Goal: Check status

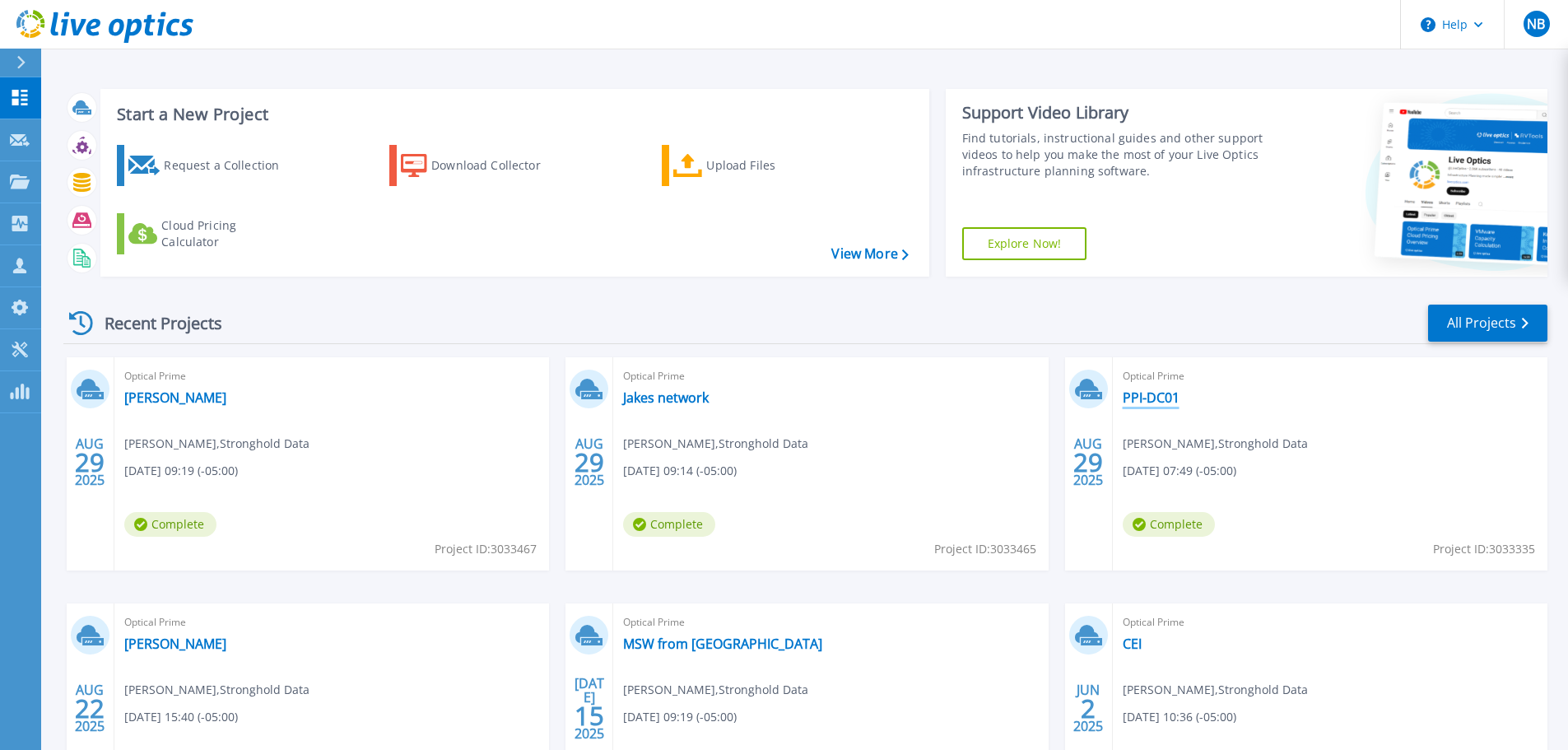
click at [1140, 403] on link "PPI-DC01" at bounding box center [1151, 397] width 57 height 16
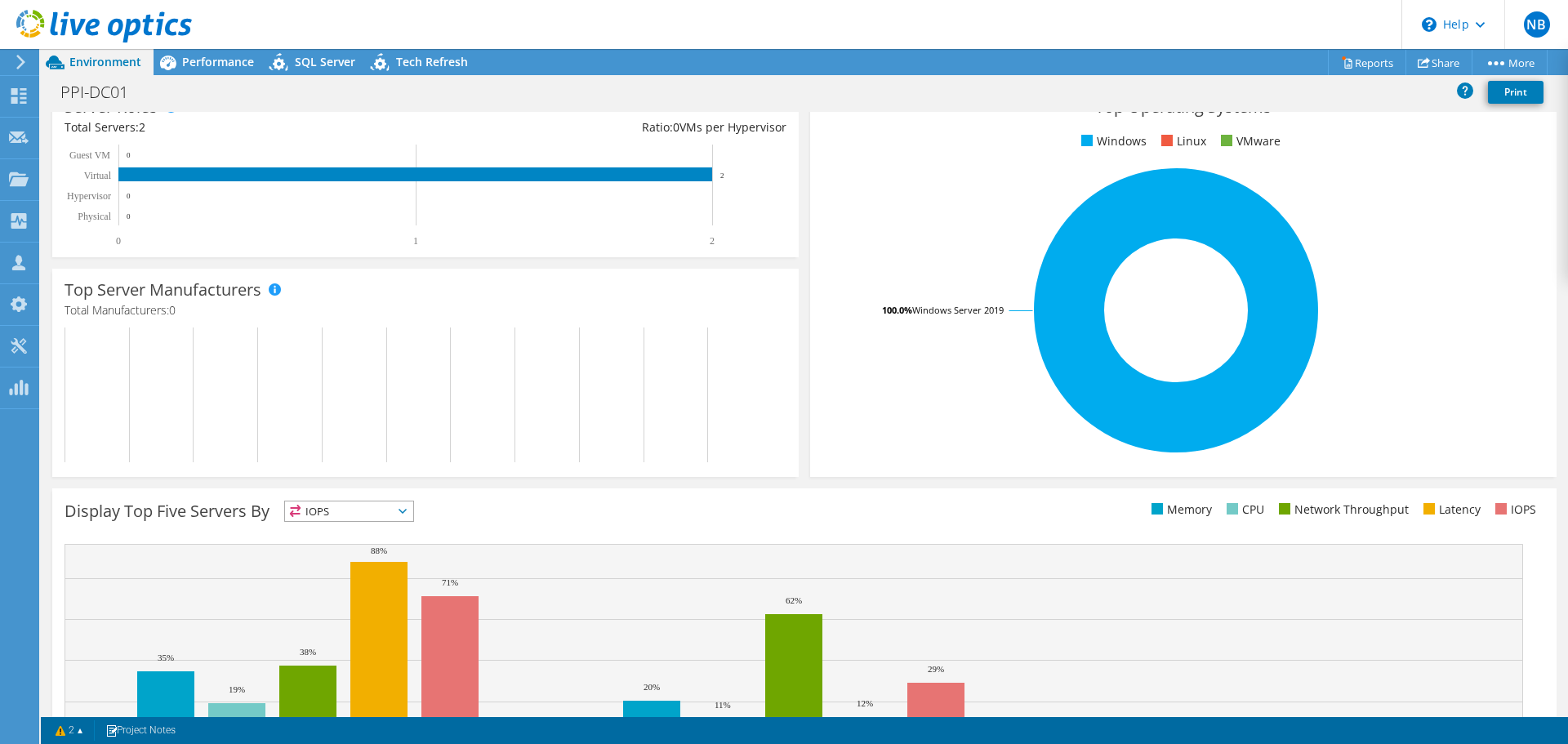
scroll to position [327, 0]
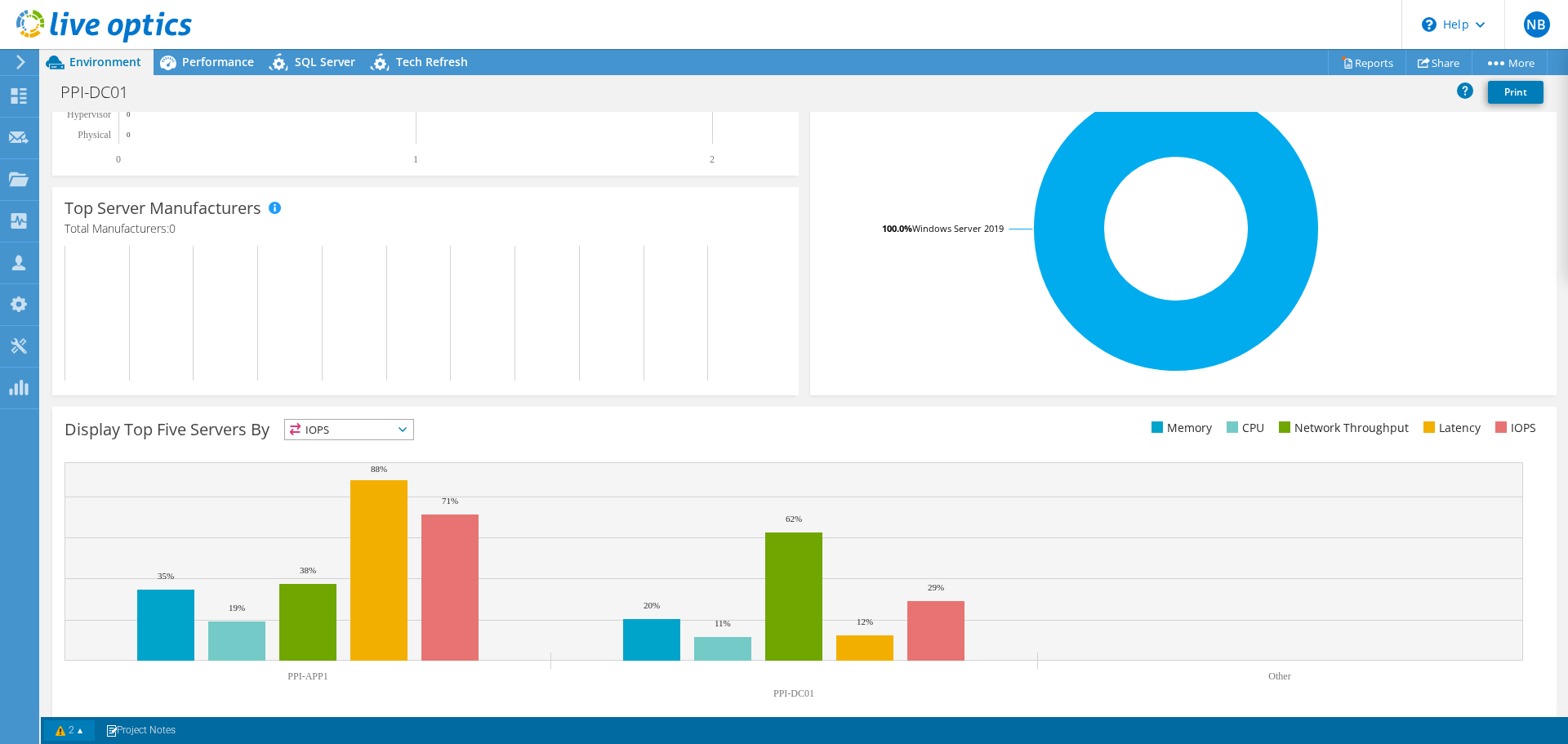
click at [80, 731] on link "2" at bounding box center [70, 731] width 50 height 20
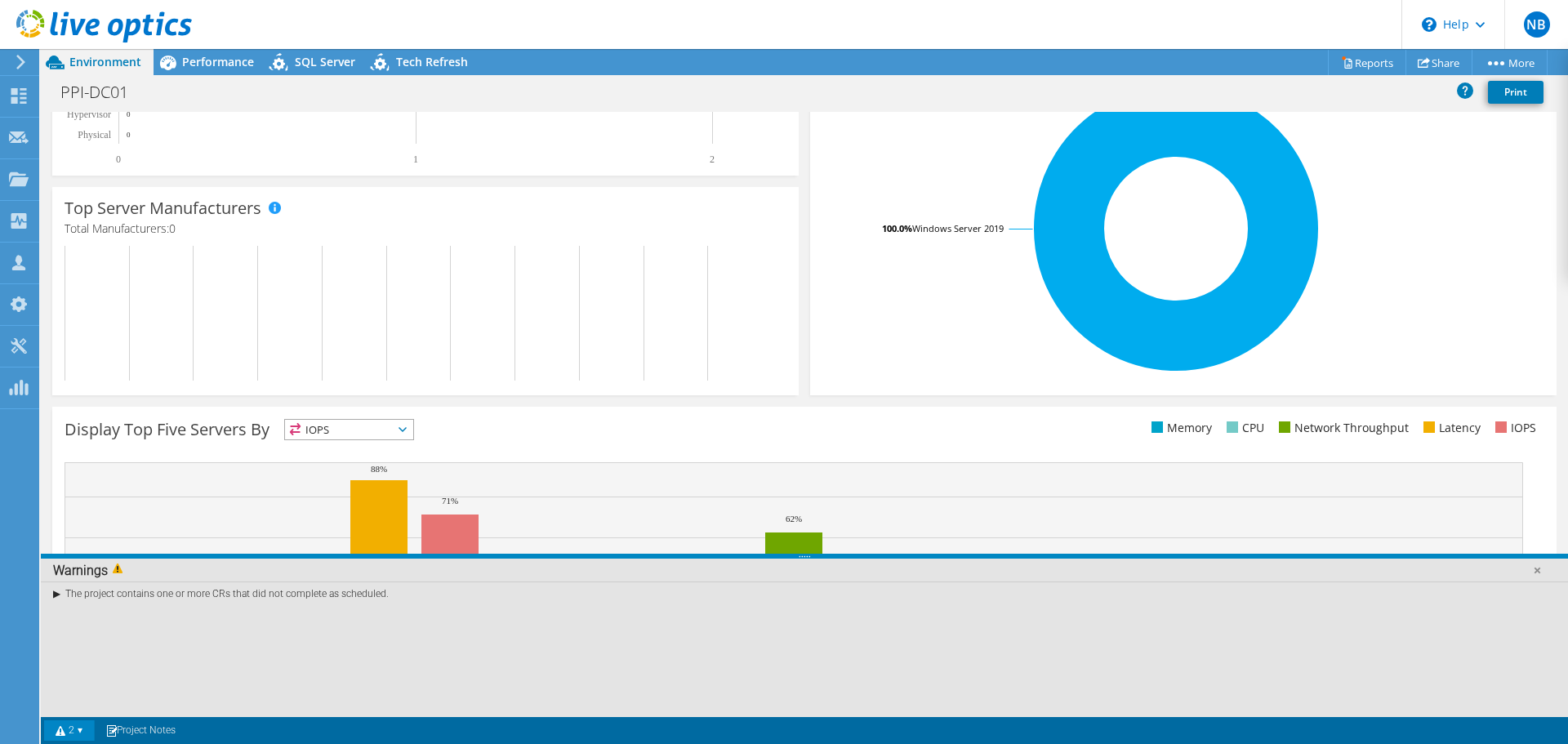
click at [962, 408] on div "Display Top Five Servers By IOPS IOPS" at bounding box center [804, 565] width 1504 height 318
click at [196, 65] on span "Performance" at bounding box center [218, 61] width 72 height 15
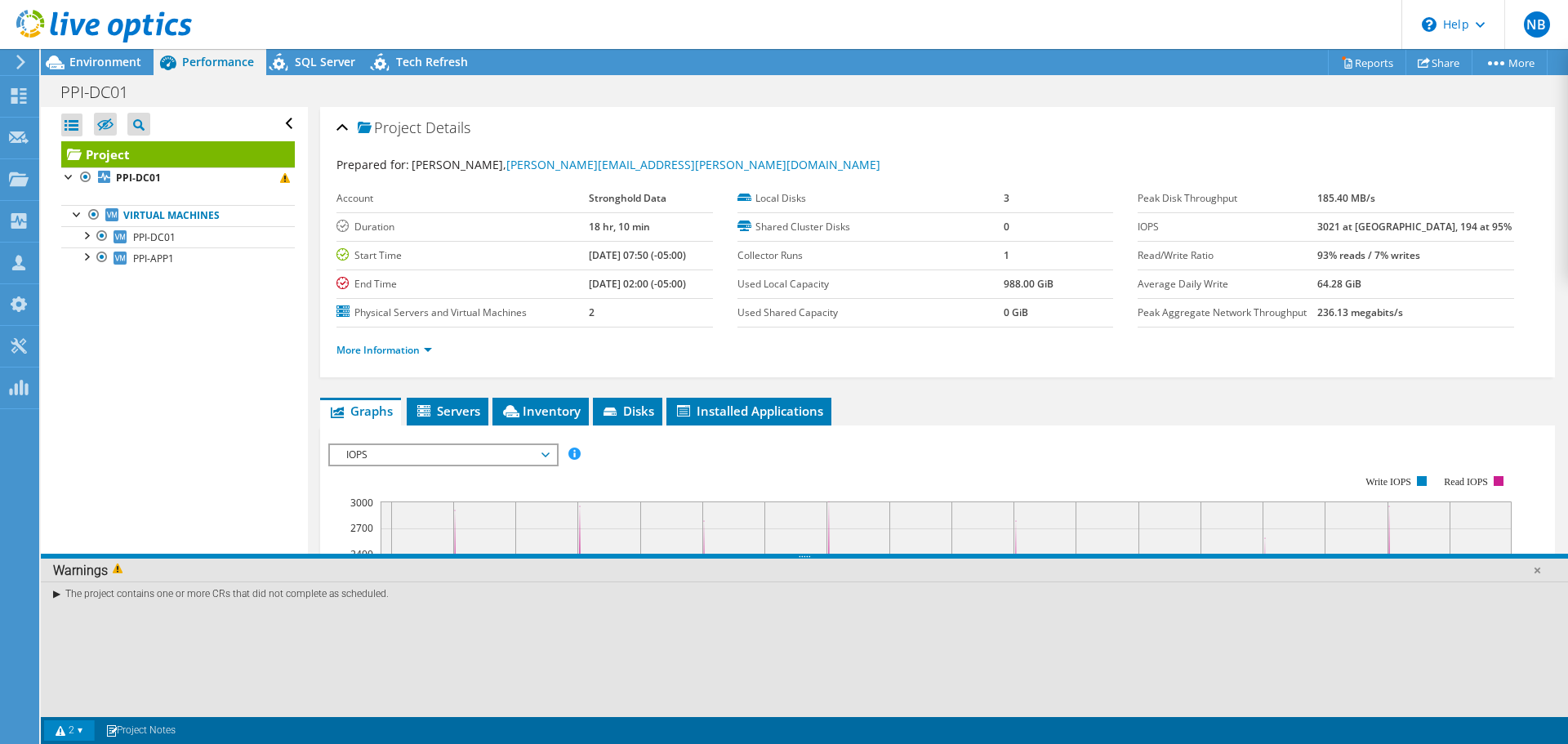
scroll to position [0, 0]
click at [75, 728] on link "2" at bounding box center [70, 731] width 50 height 20
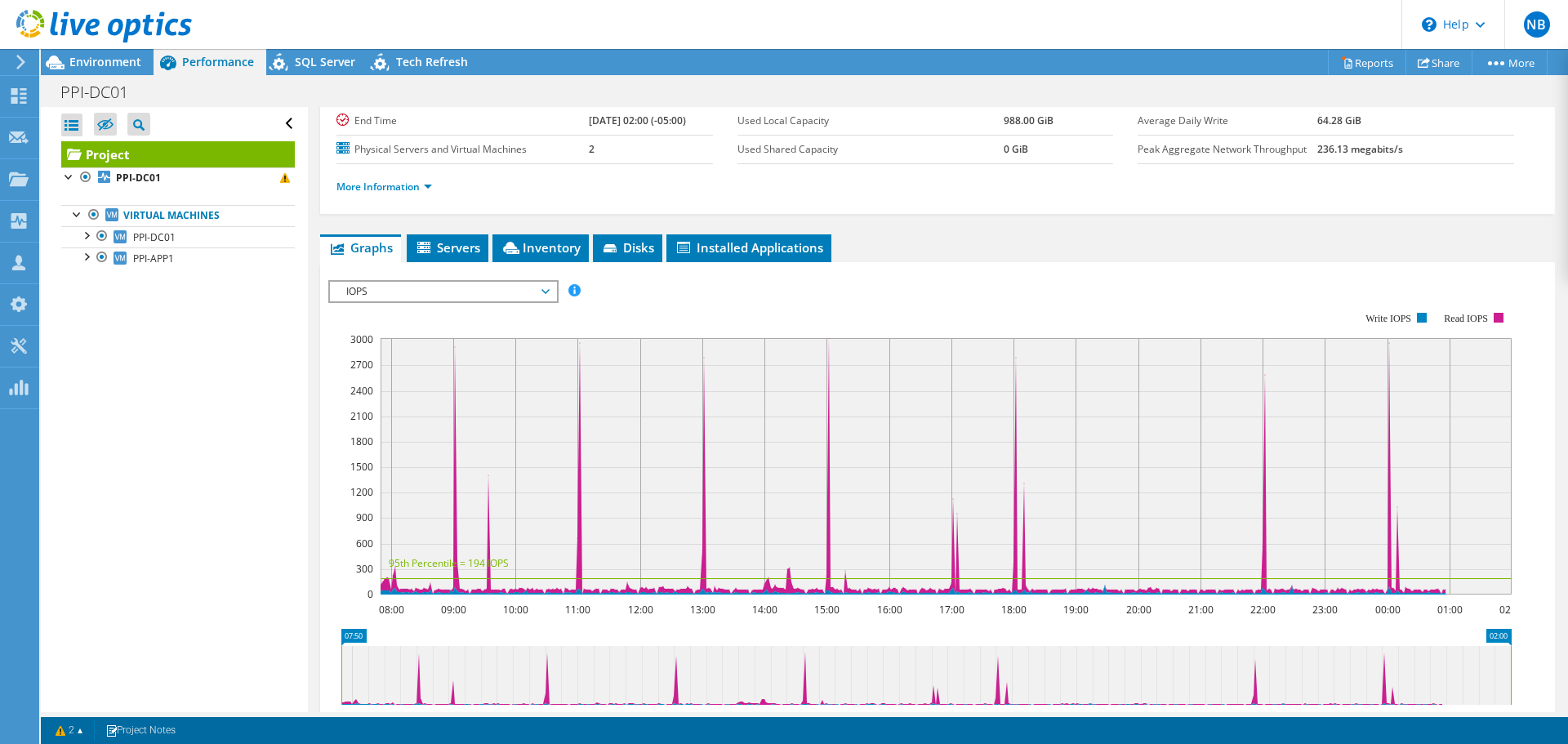
scroll to position [81, 0]
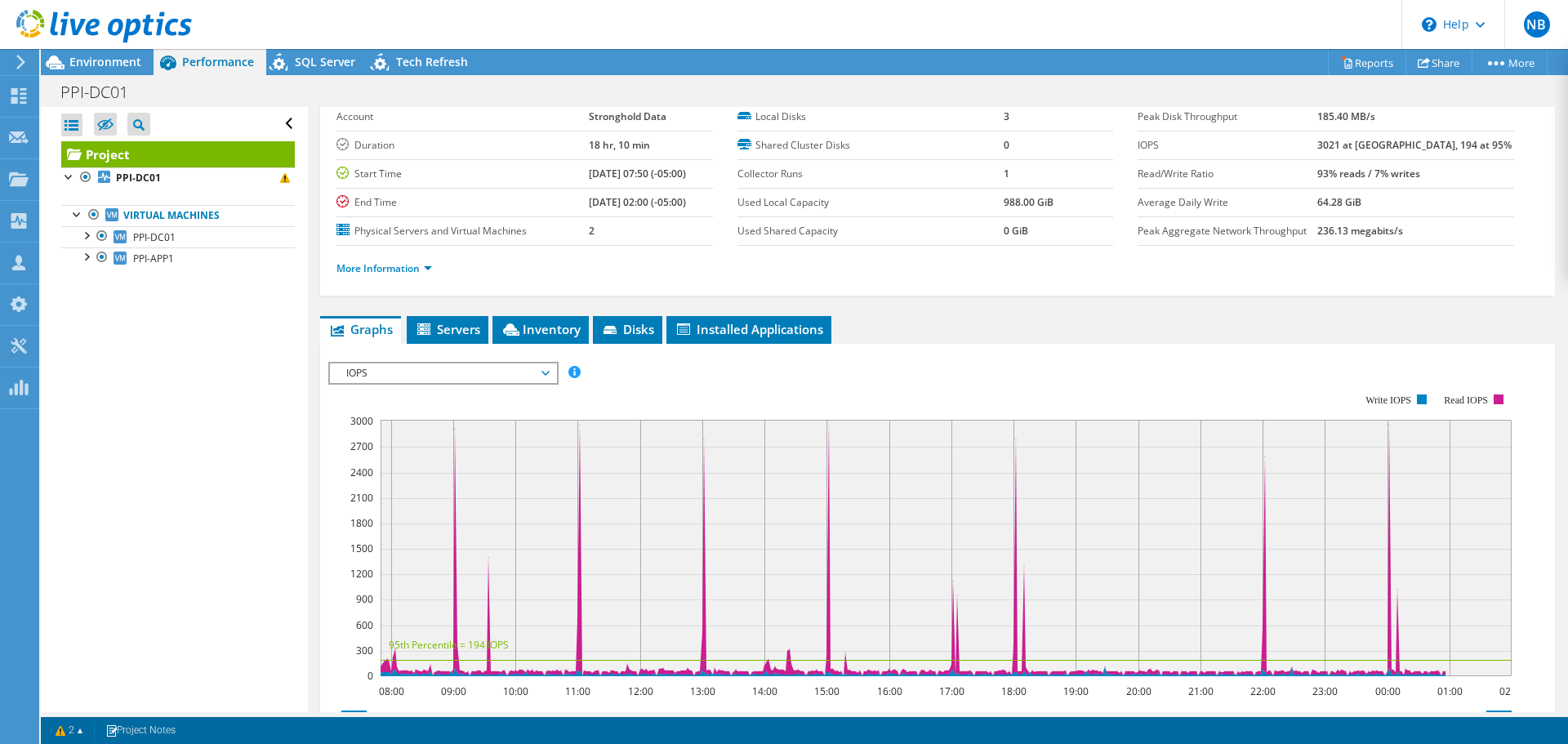
click at [526, 369] on span "IOPS" at bounding box center [443, 373] width 210 height 19
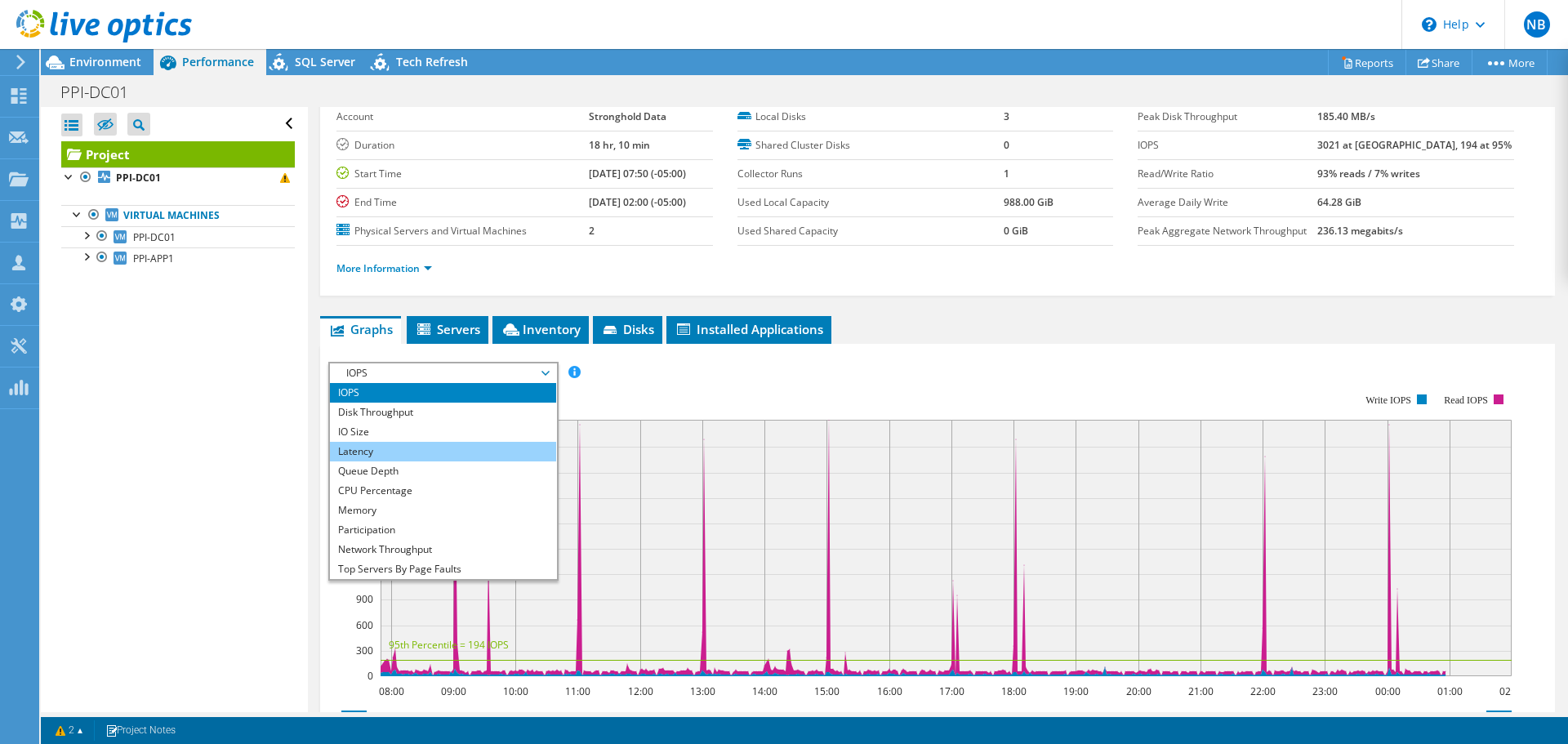
scroll to position [59, 0]
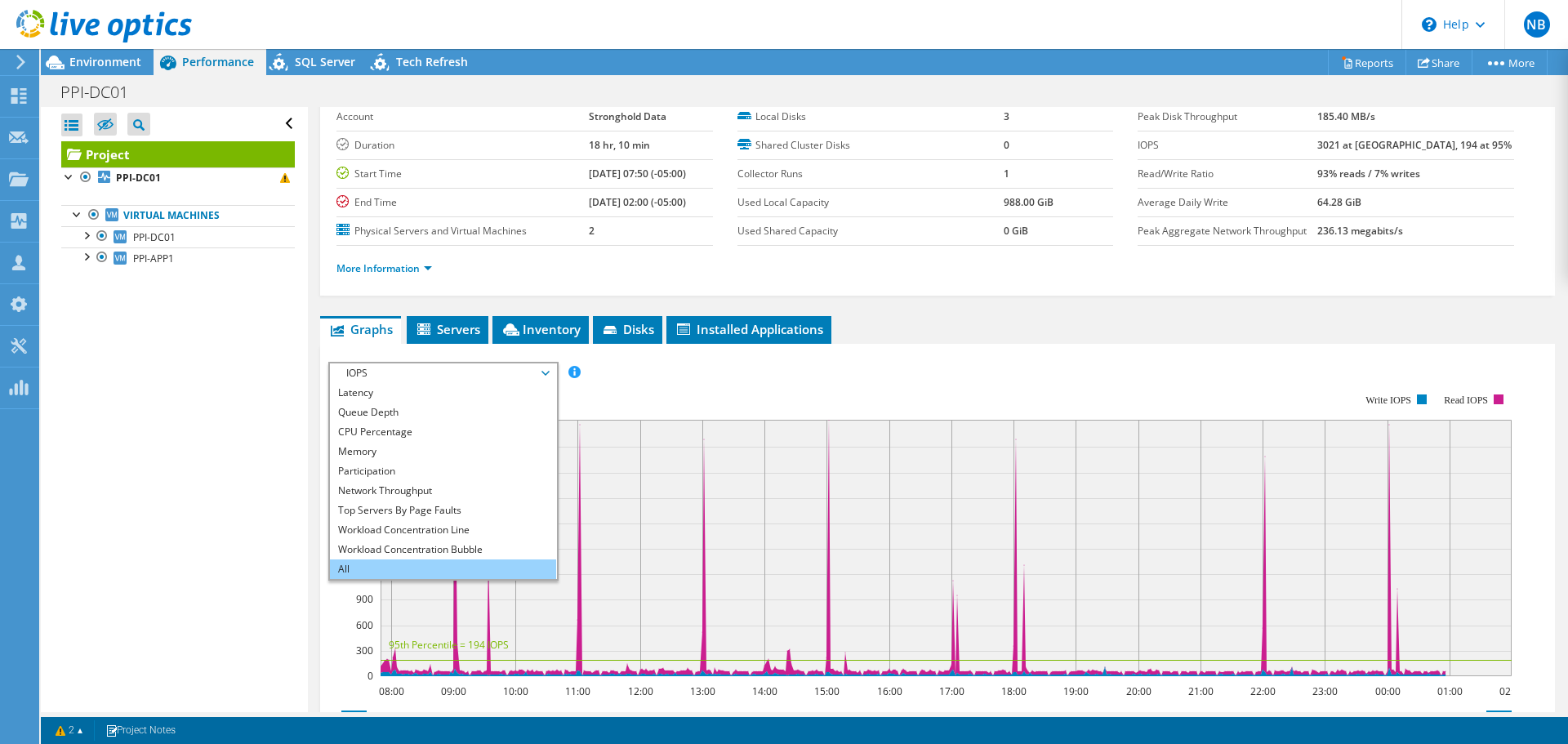
click at [449, 568] on li "All" at bounding box center [443, 568] width 226 height 19
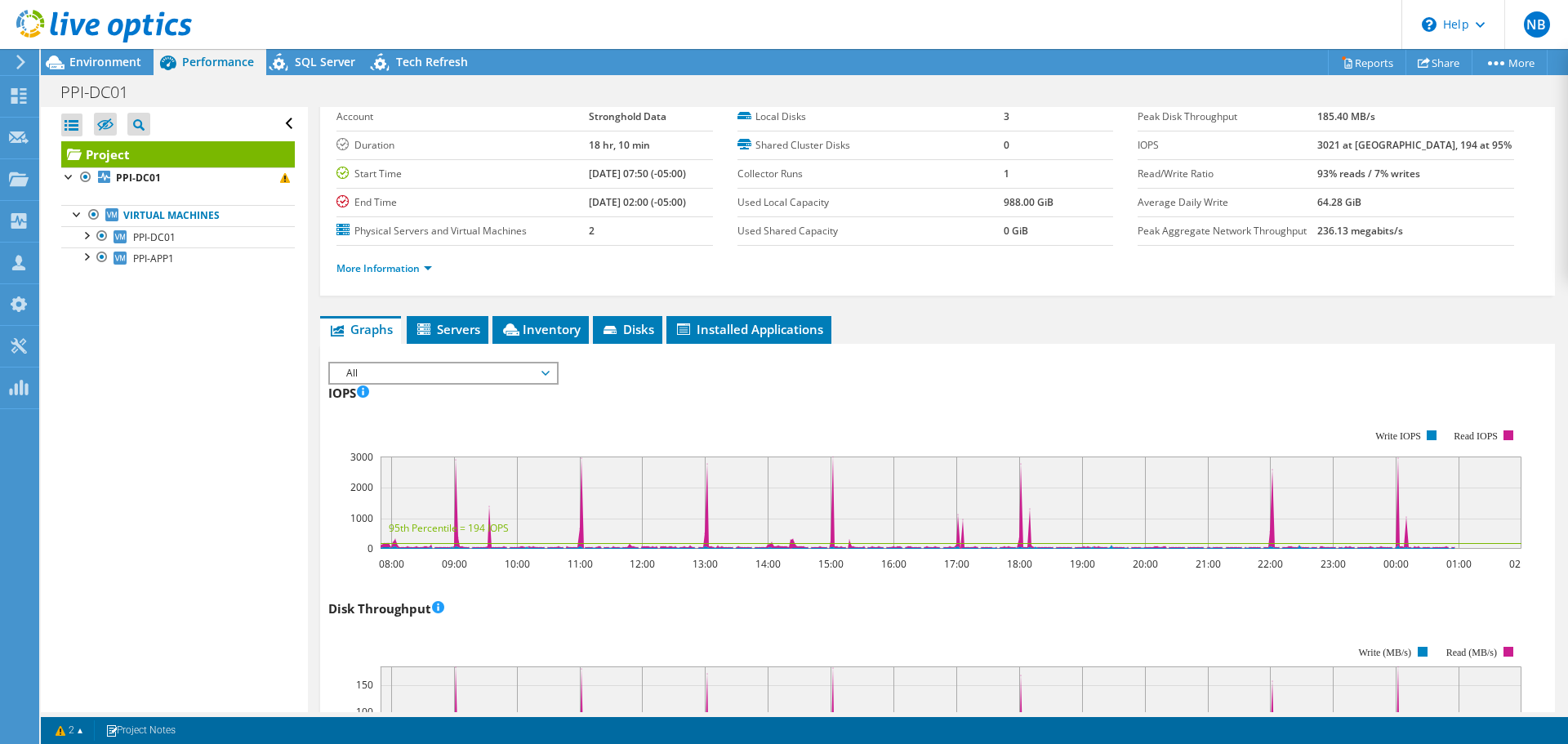
scroll to position [0, 0]
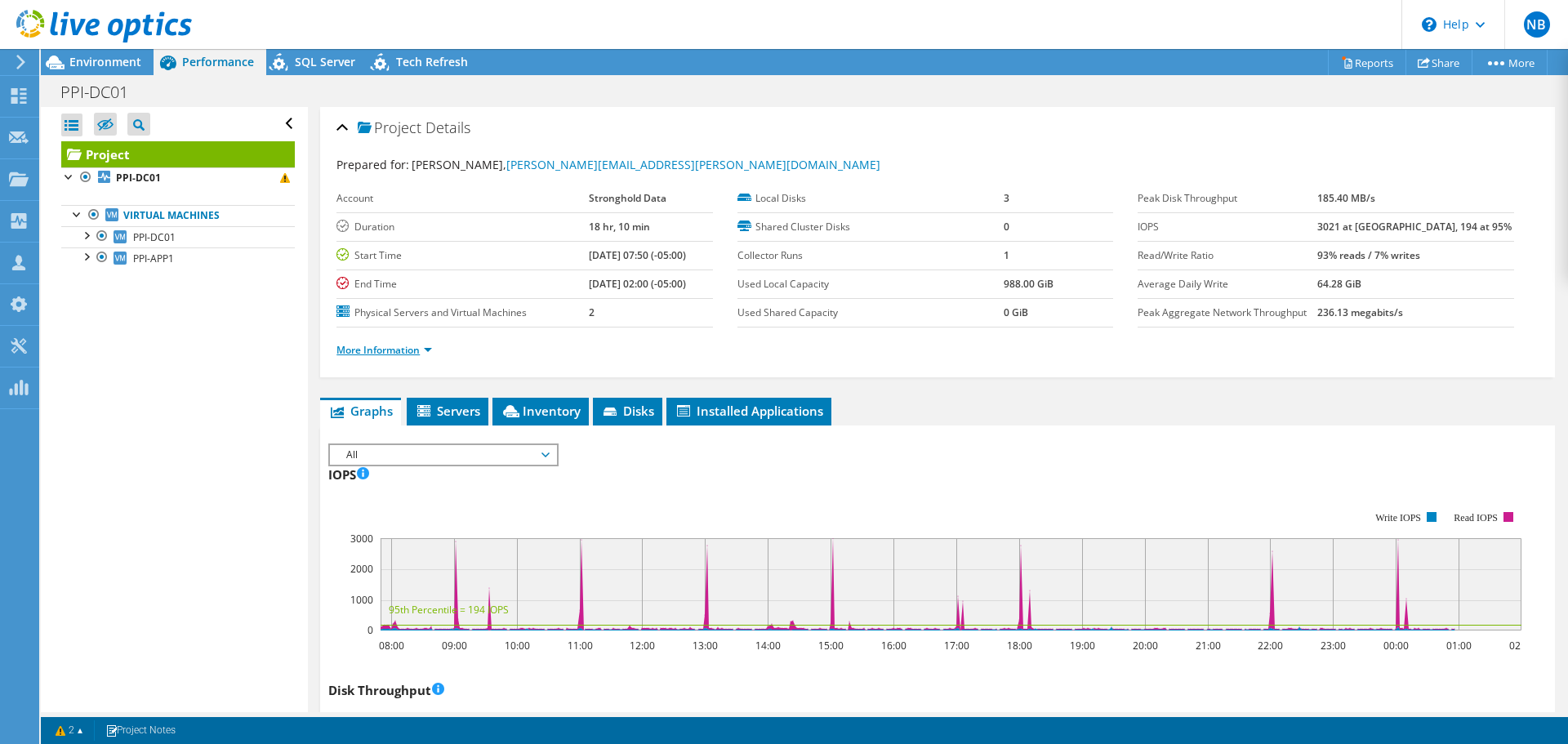
click at [377, 347] on link "More Information" at bounding box center [385, 349] width 96 height 14
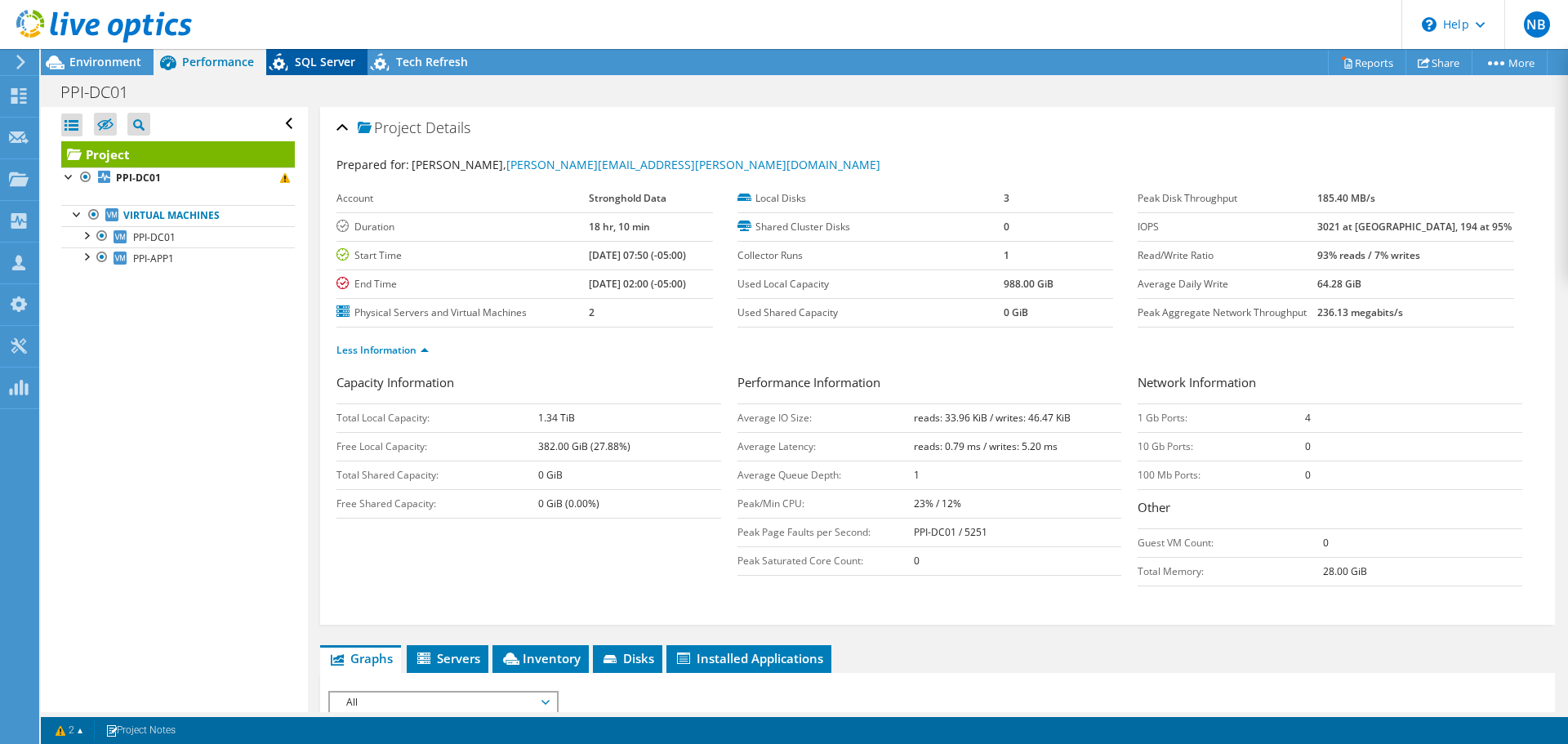
click at [335, 61] on span "SQL Server" at bounding box center [325, 61] width 60 height 15
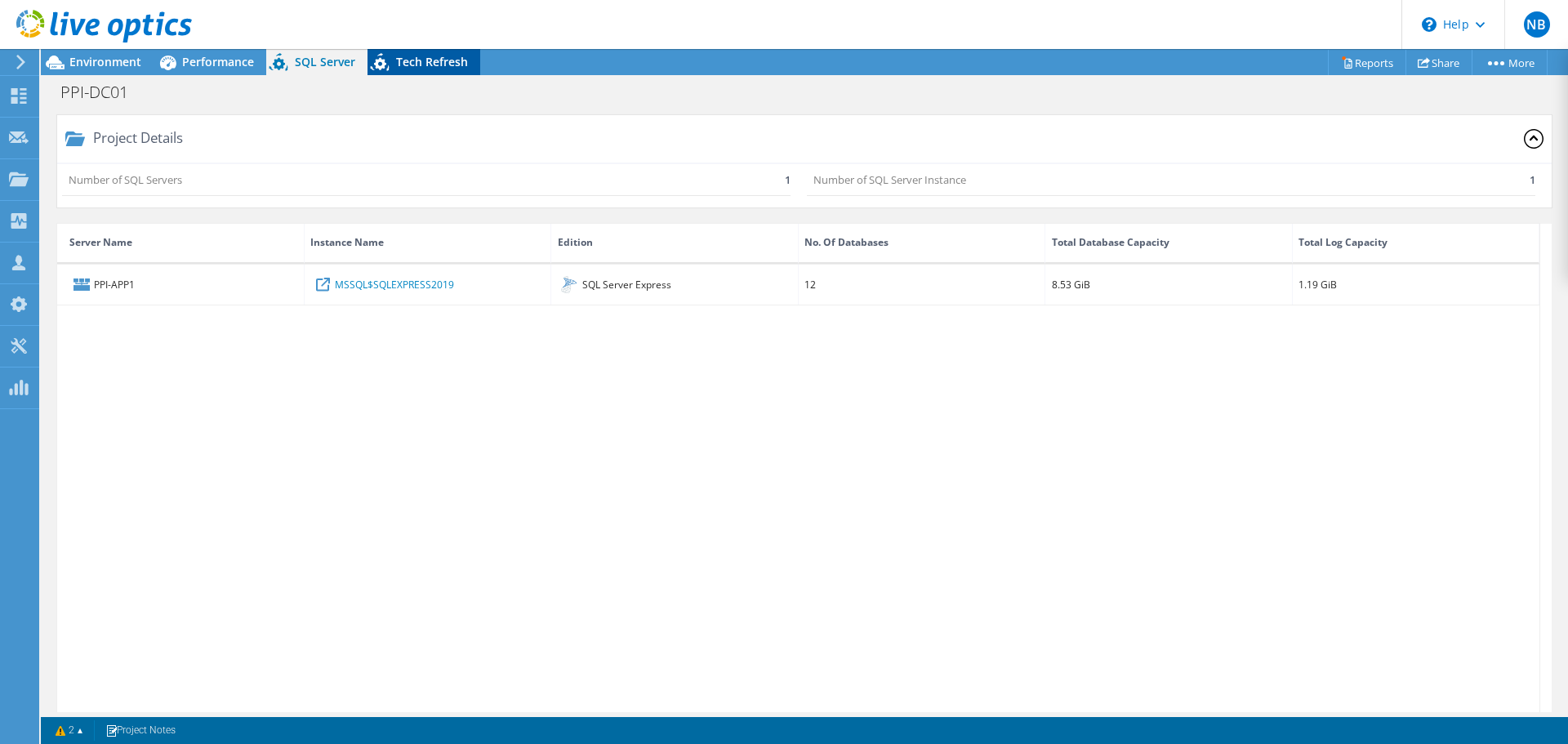
click at [407, 72] on div "Tech Refresh" at bounding box center [424, 61] width 113 height 26
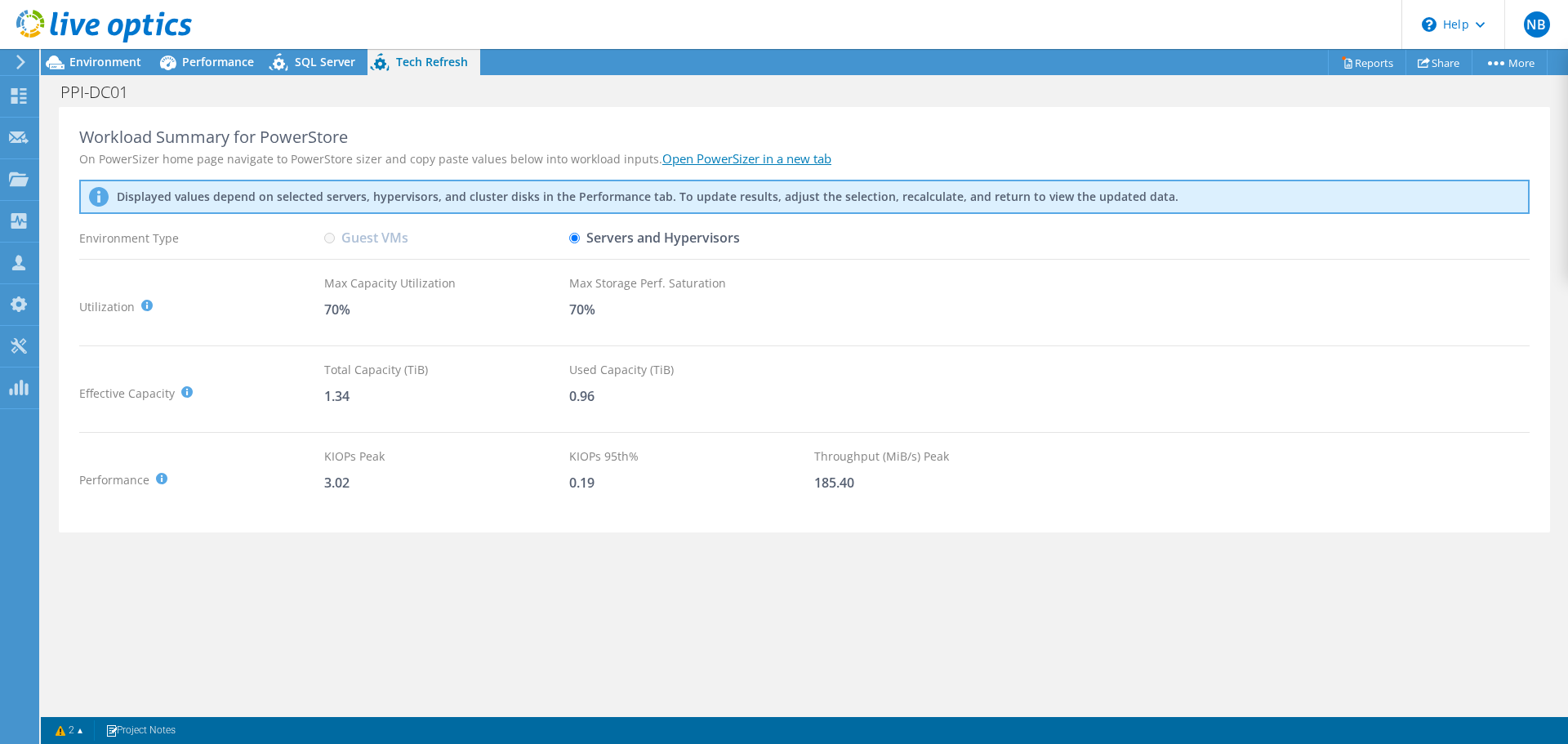
drag, startPoint x: 405, startPoint y: 74, endPoint x: 881, endPoint y: 100, distance: 476.7
click at [881, 100] on div "PPI-DC01 Print" at bounding box center [805, 92] width 1527 height 30
click at [111, 67] on span "Environment" at bounding box center [106, 61] width 72 height 15
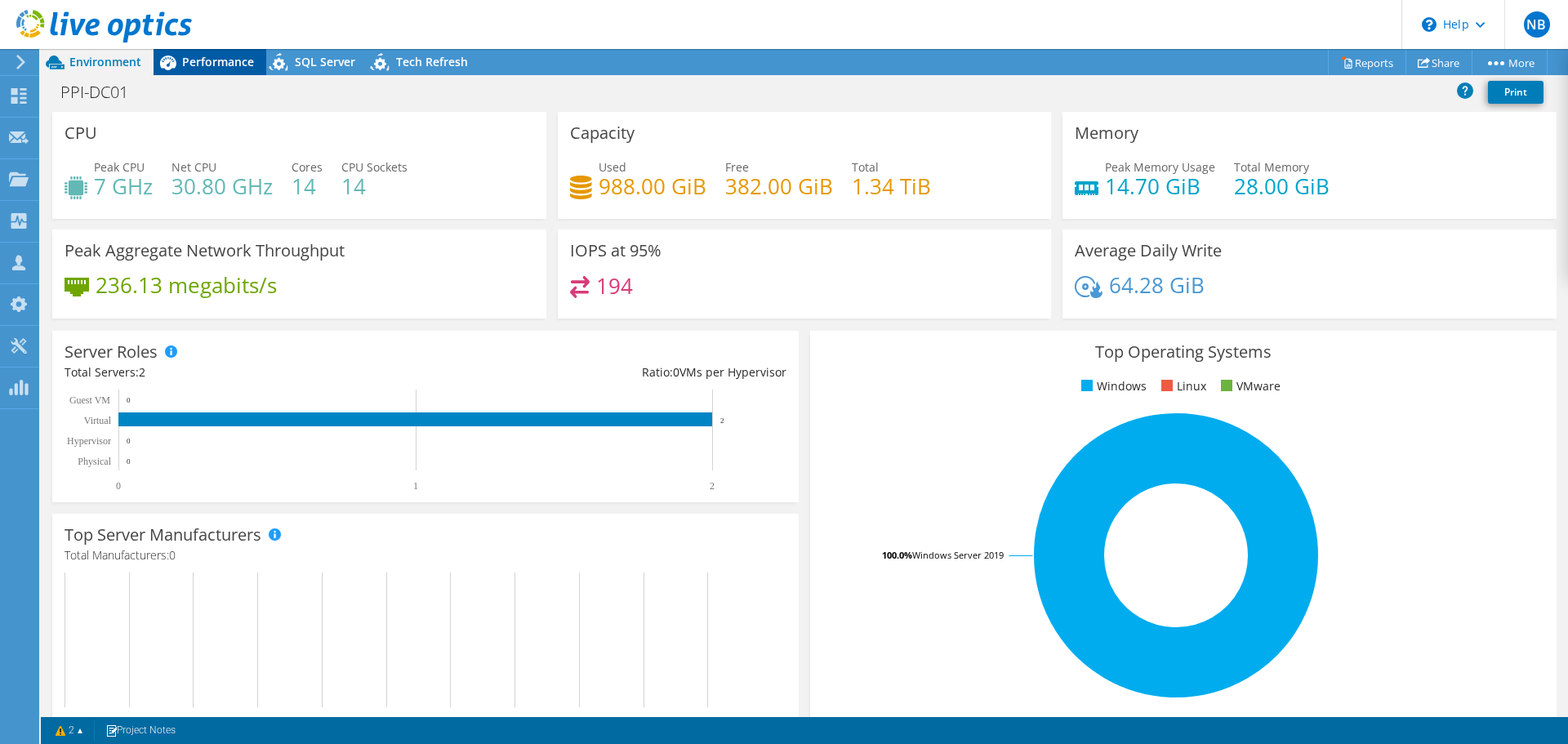
click at [196, 60] on span "Performance" at bounding box center [218, 61] width 72 height 15
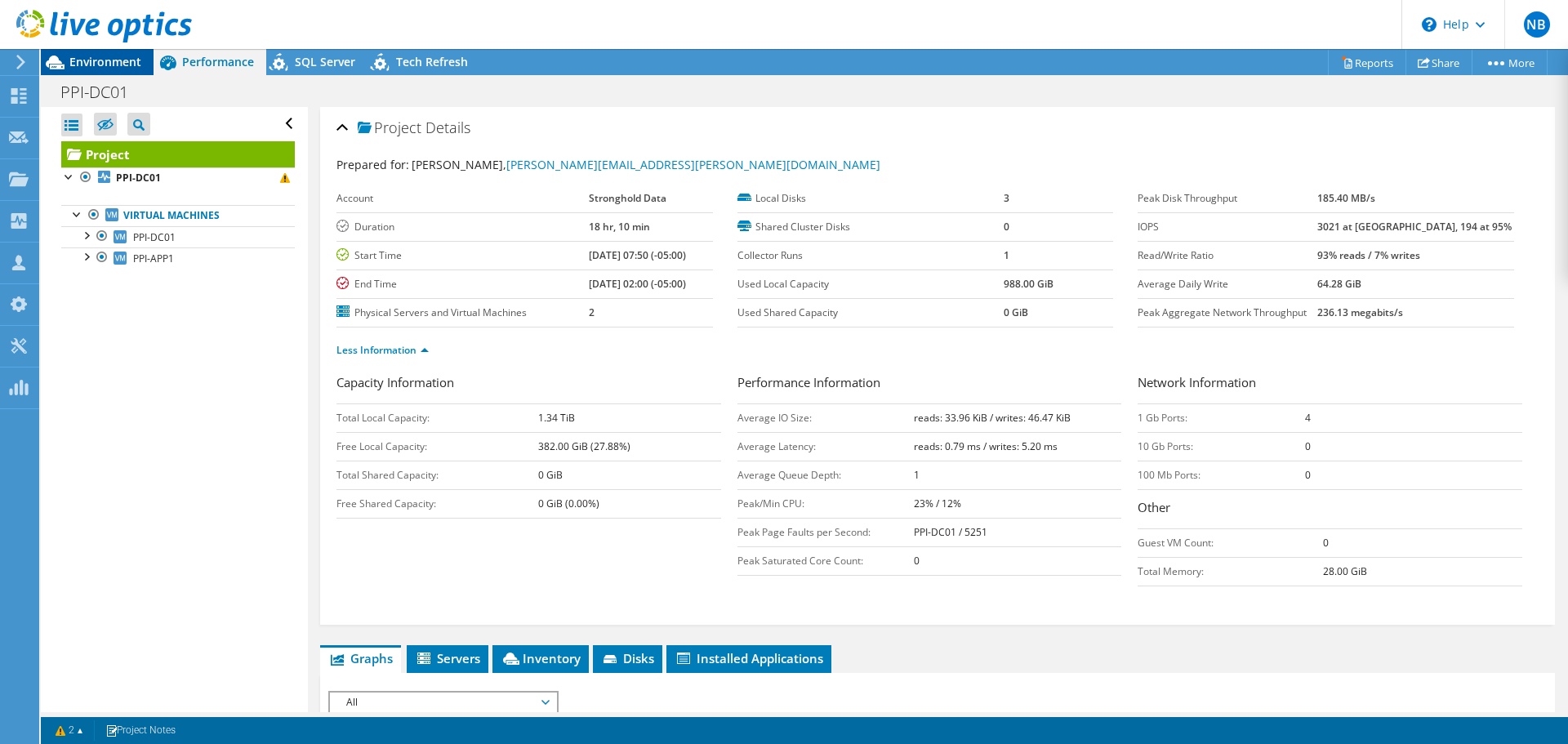
click at [81, 58] on span "Environment" at bounding box center [106, 61] width 72 height 15
